Goal: Information Seeking & Learning: Learn about a topic

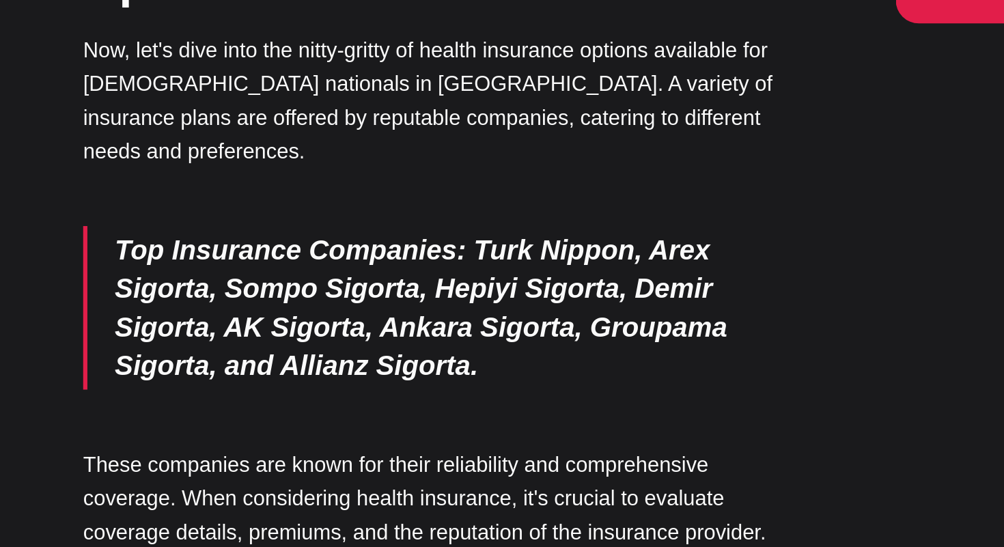
scroll to position [1524, 0]
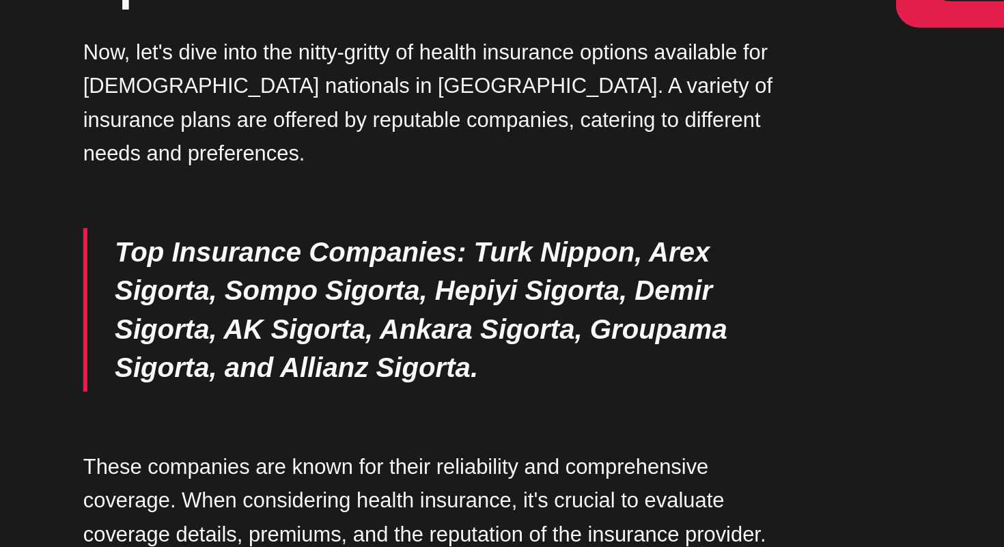
drag, startPoint x: 216, startPoint y: 406, endPoint x: 136, endPoint y: 406, distance: 79.9
copy p "Turk Nippon"
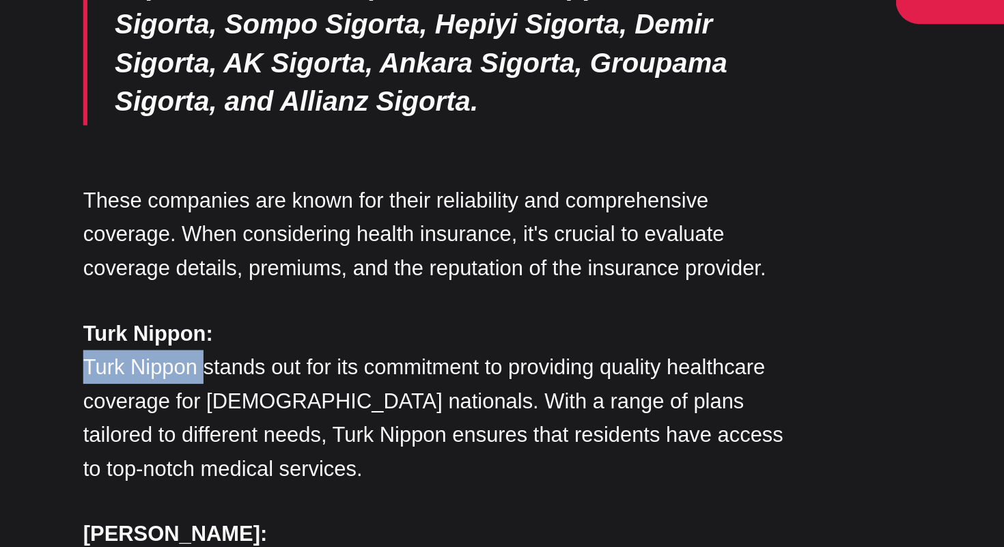
scroll to position [1731, 0]
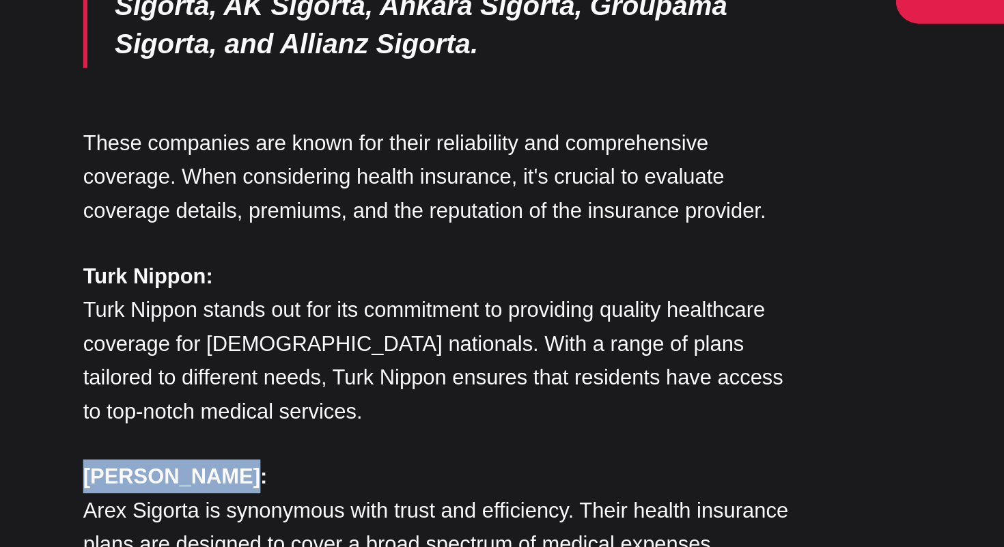
drag, startPoint x: 227, startPoint y: 307, endPoint x: 139, endPoint y: 308, distance: 88.1
click at [140, 490] on p "Arex Sigorta: Arex Sigorta is synonymous with trust and efficiency. Their healt…" at bounding box center [369, 533] width 458 height 87
copy strong "[PERSON_NAME]:"
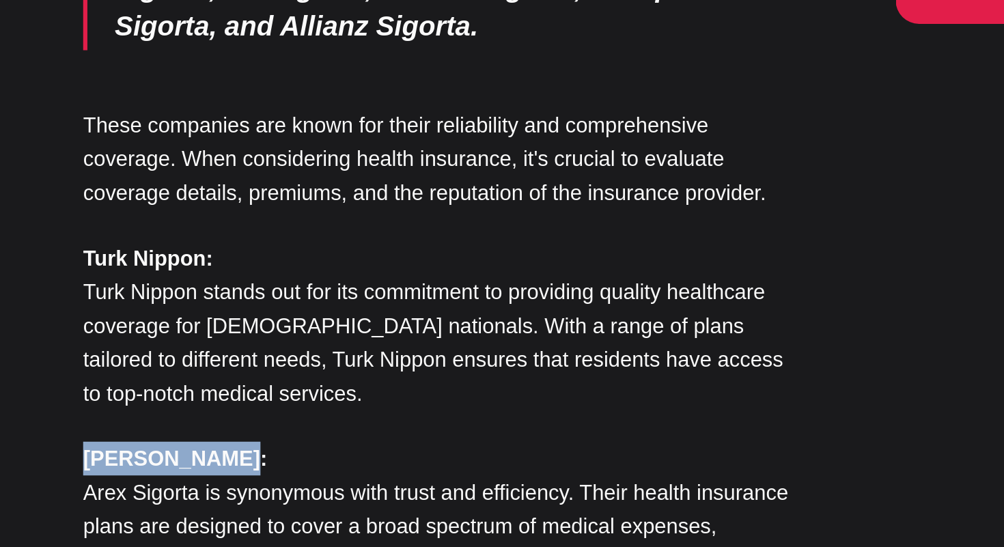
scroll to position [1745, 0]
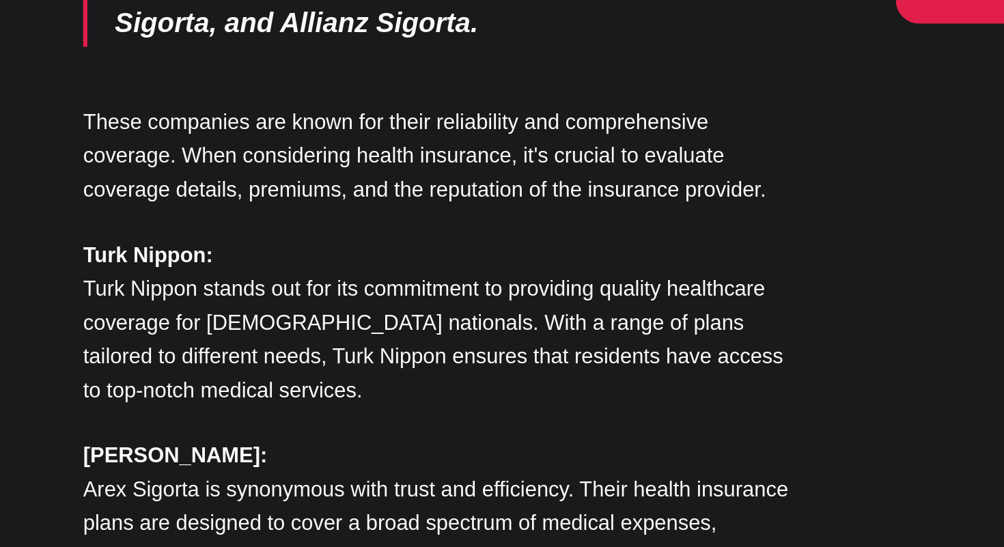
drag, startPoint x: 242, startPoint y: 404, endPoint x: 143, endPoint y: 405, distance: 99.1
copy strong "[PERSON_NAME]:"
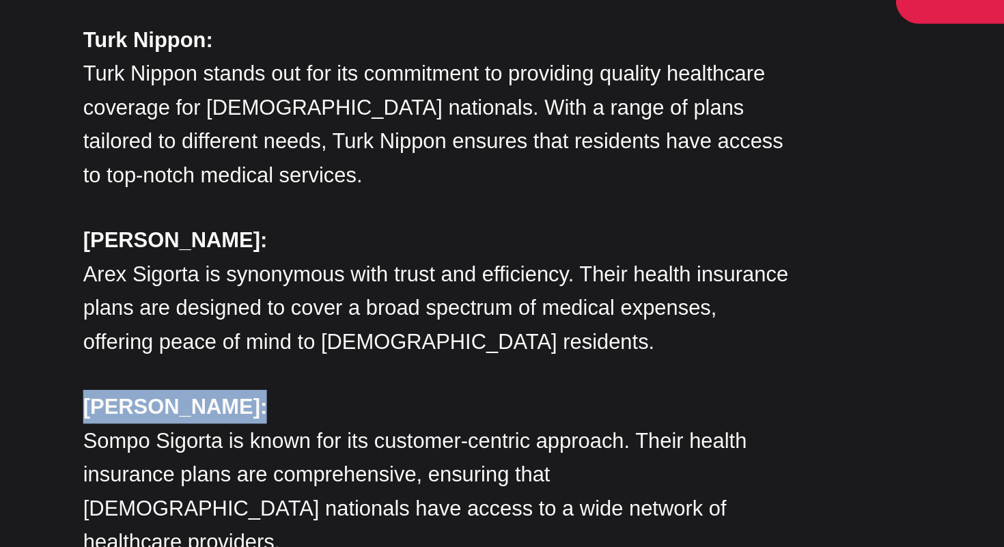
scroll to position [1886, 0]
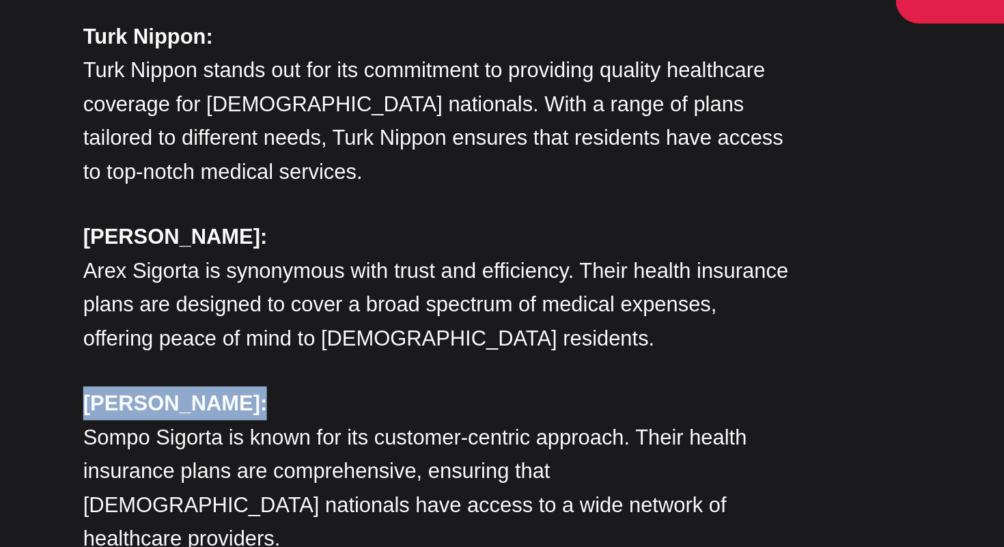
drag, startPoint x: 234, startPoint y: 368, endPoint x: 132, endPoint y: 369, distance: 101.8
copy strong "[PERSON_NAME]:"
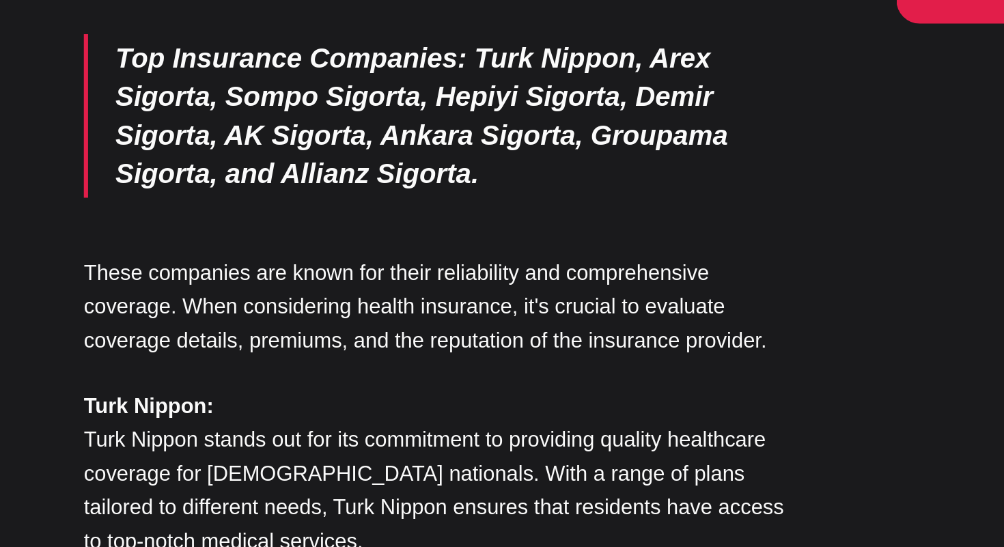
scroll to position [1655, 0]
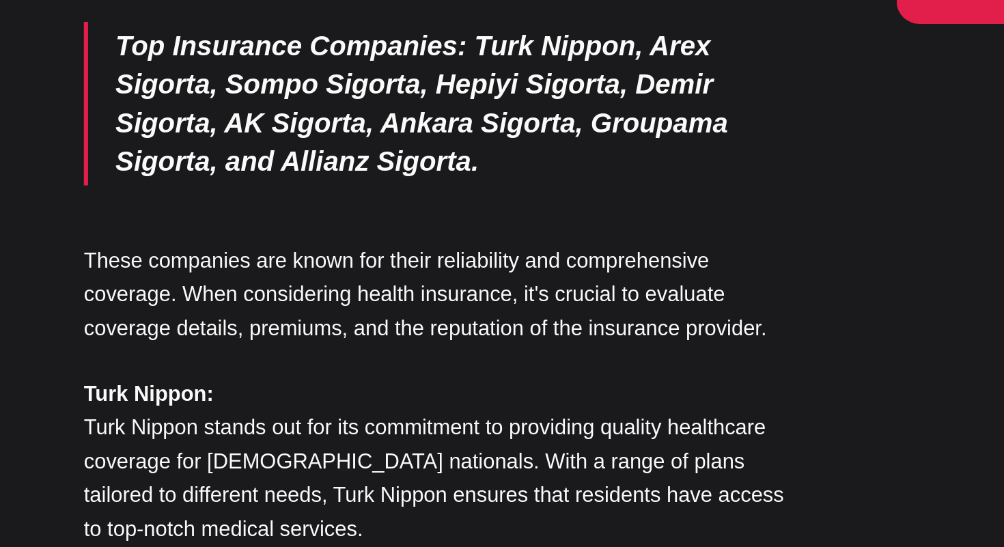
drag, startPoint x: 238, startPoint y: 490, endPoint x: 139, endPoint y: 488, distance: 98.4
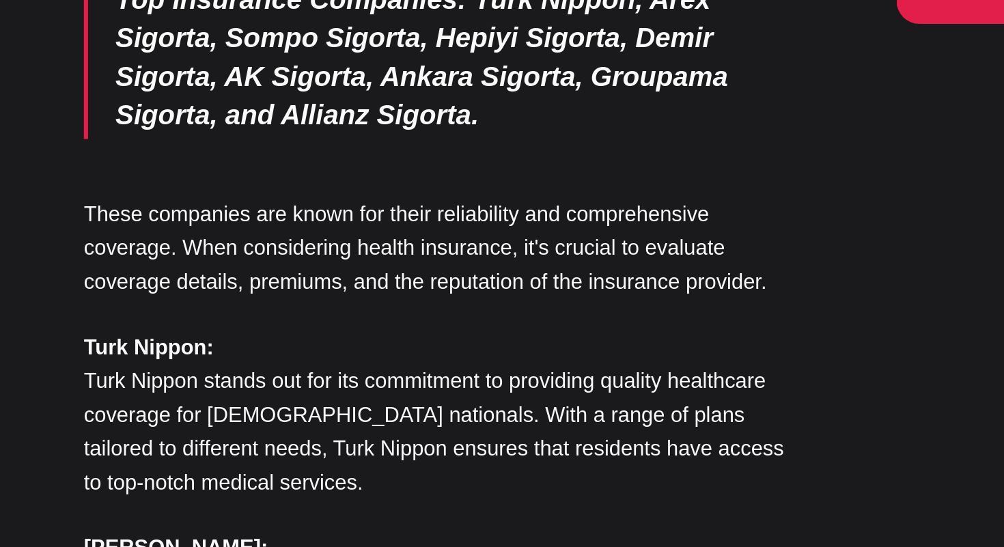
scroll to position [1685, 0]
copy strong "[PERSON_NAME]:"
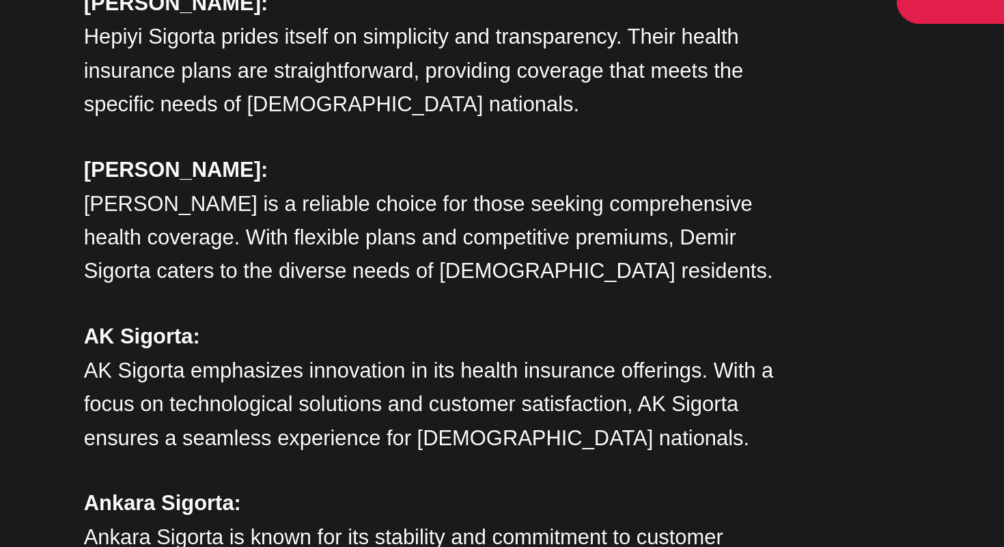
scroll to position [2276, 0]
